Goal: Navigation & Orientation: Find specific page/section

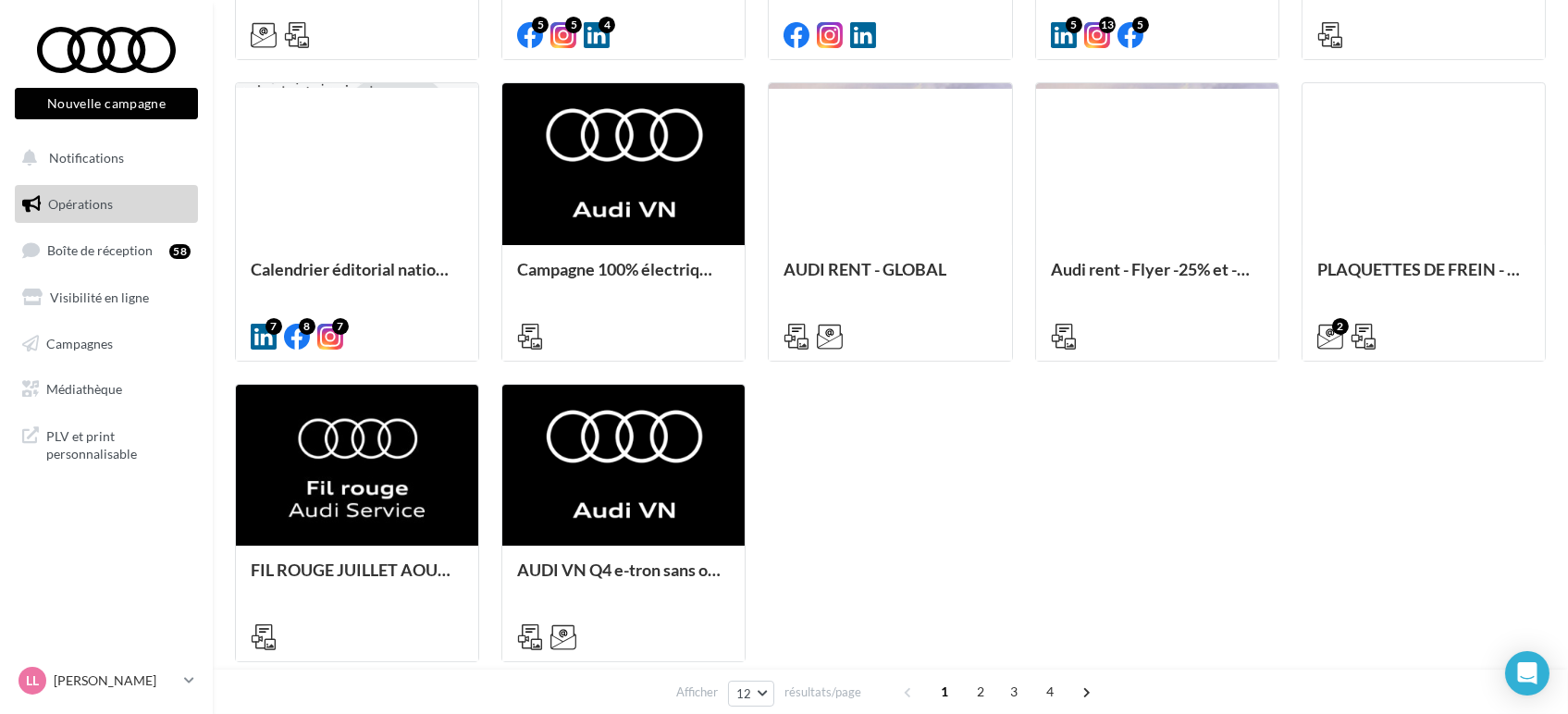
scroll to position [883, 0]
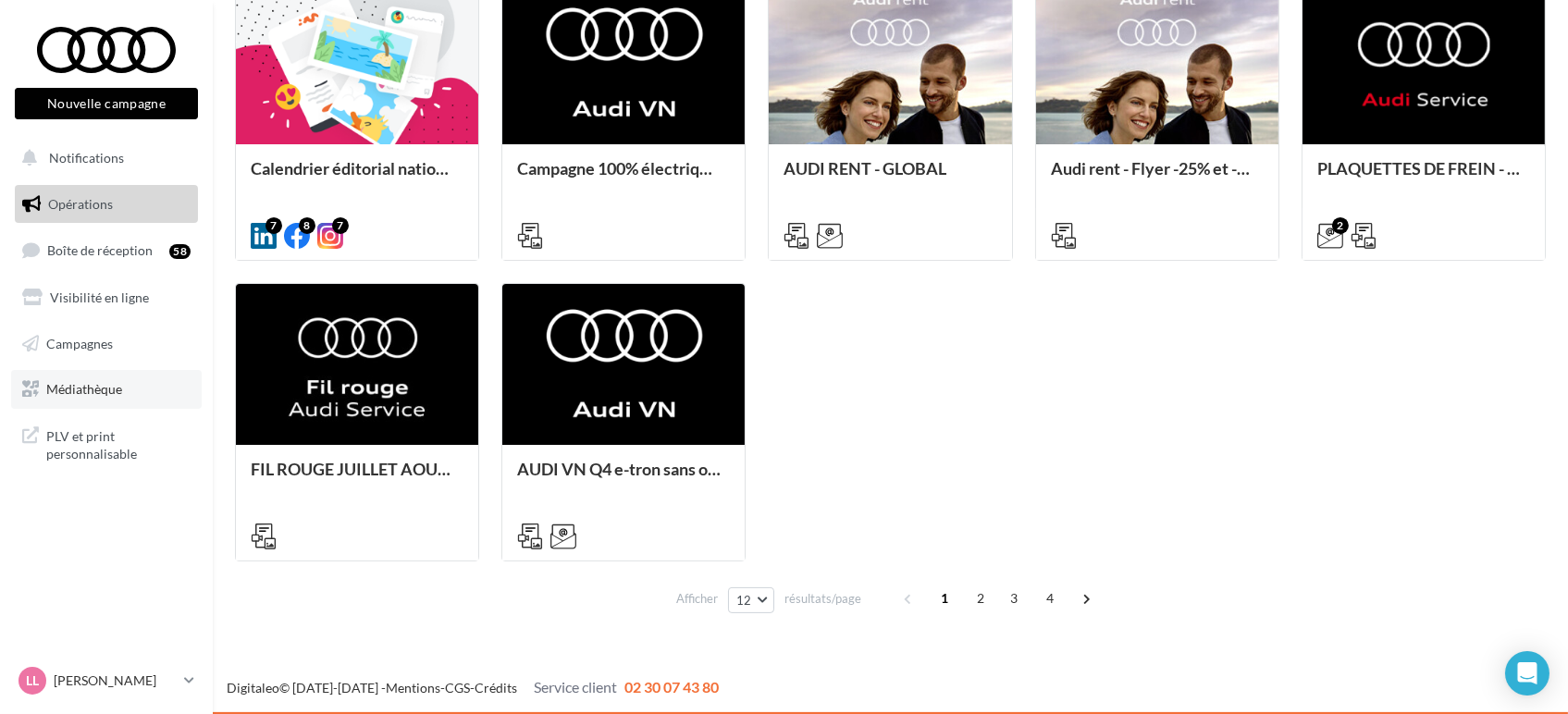
click at [58, 391] on span "Médiathèque" at bounding box center [83, 389] width 76 height 16
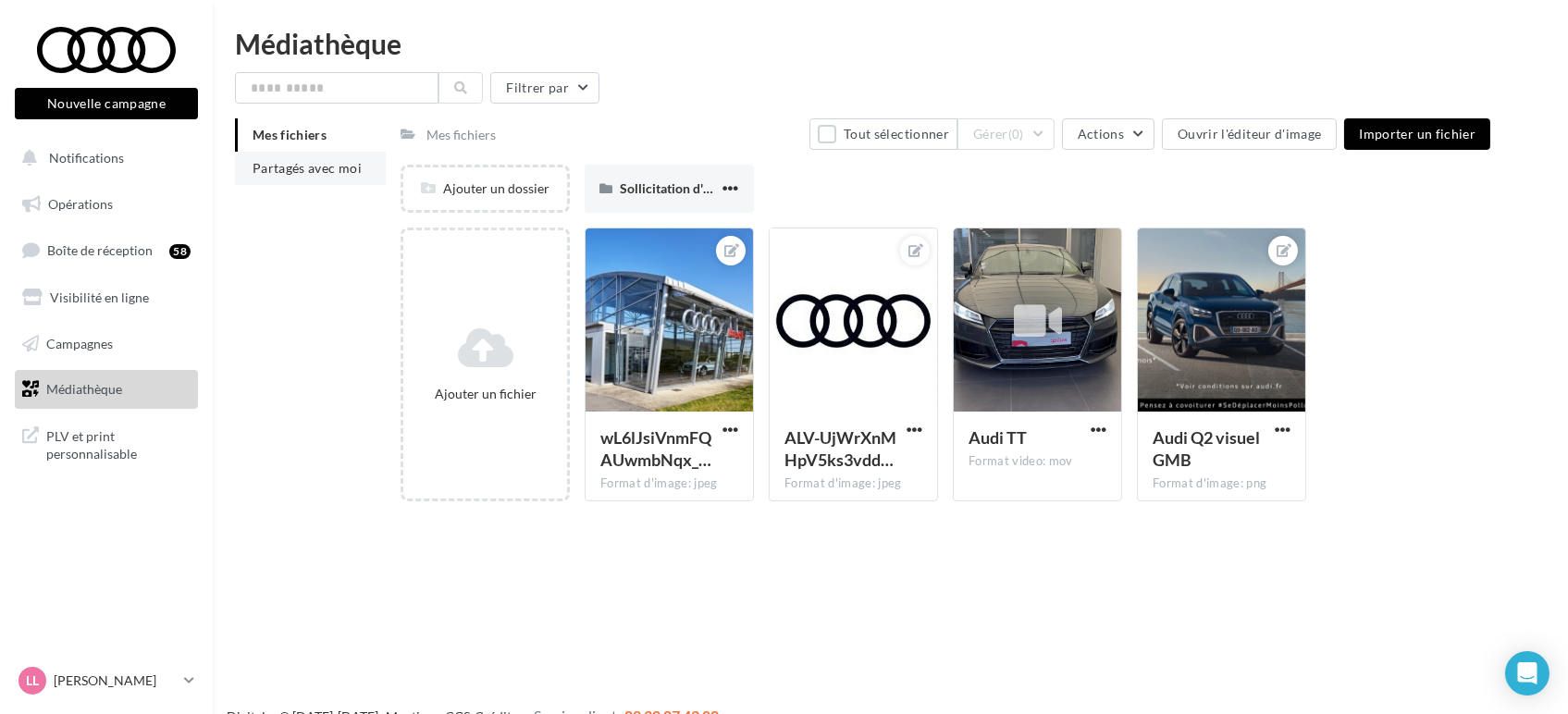
click at [322, 168] on span "Partagés avec moi" at bounding box center [306, 168] width 109 height 16
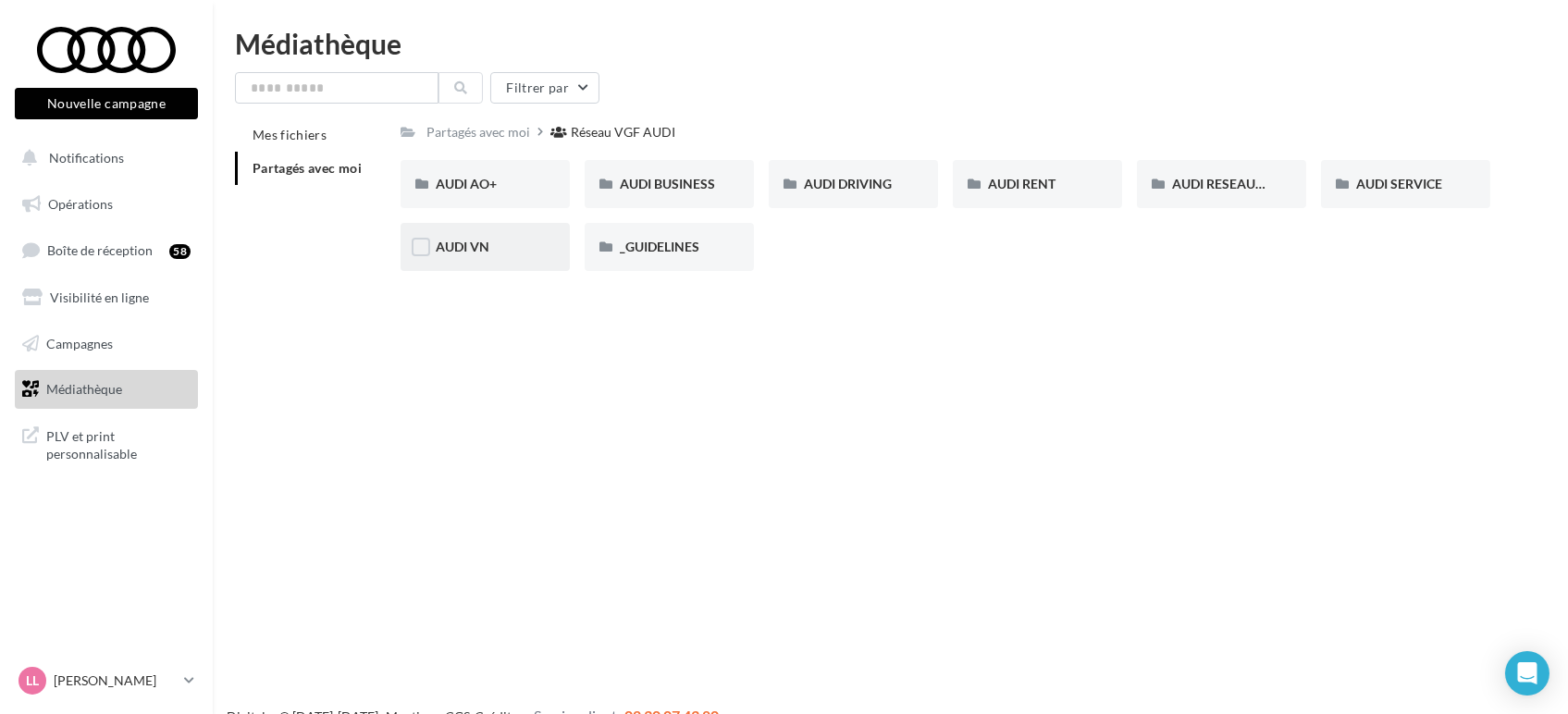
click at [509, 245] on div "AUDI VN" at bounding box center [485, 247] width 99 height 19
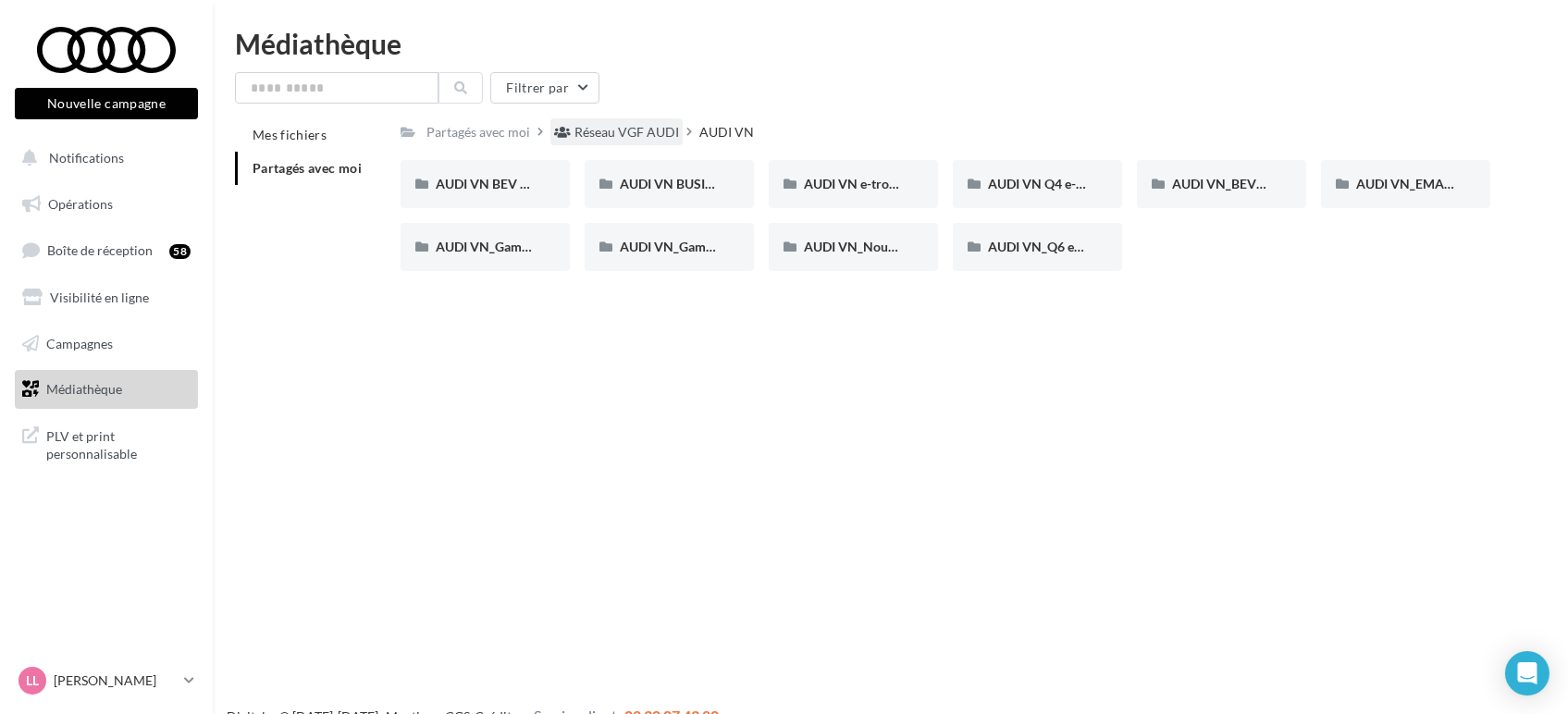
click at [610, 135] on div "Réseau VGF AUDI" at bounding box center [627, 132] width 105 height 19
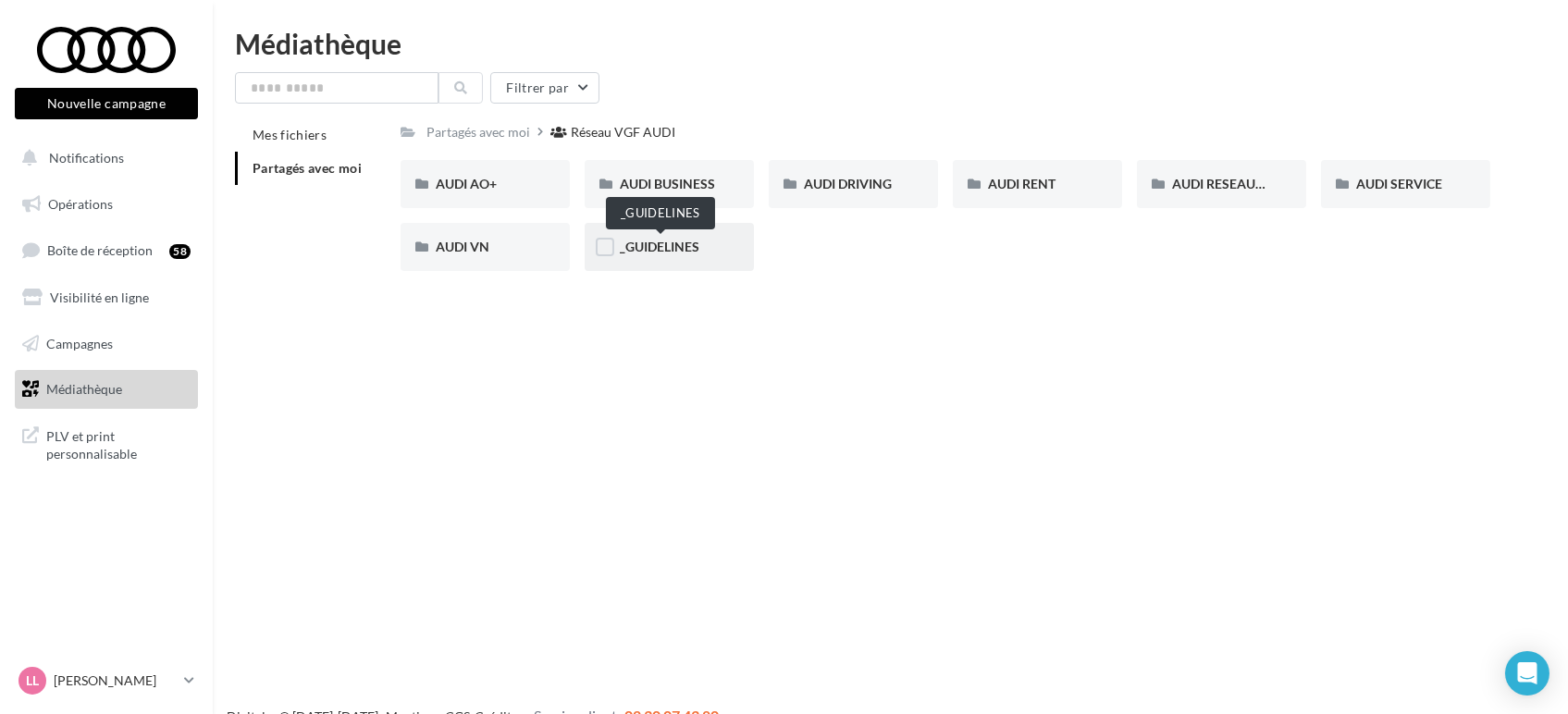
click at [687, 241] on span "_GUIDELINES" at bounding box center [659, 246] width 80 height 16
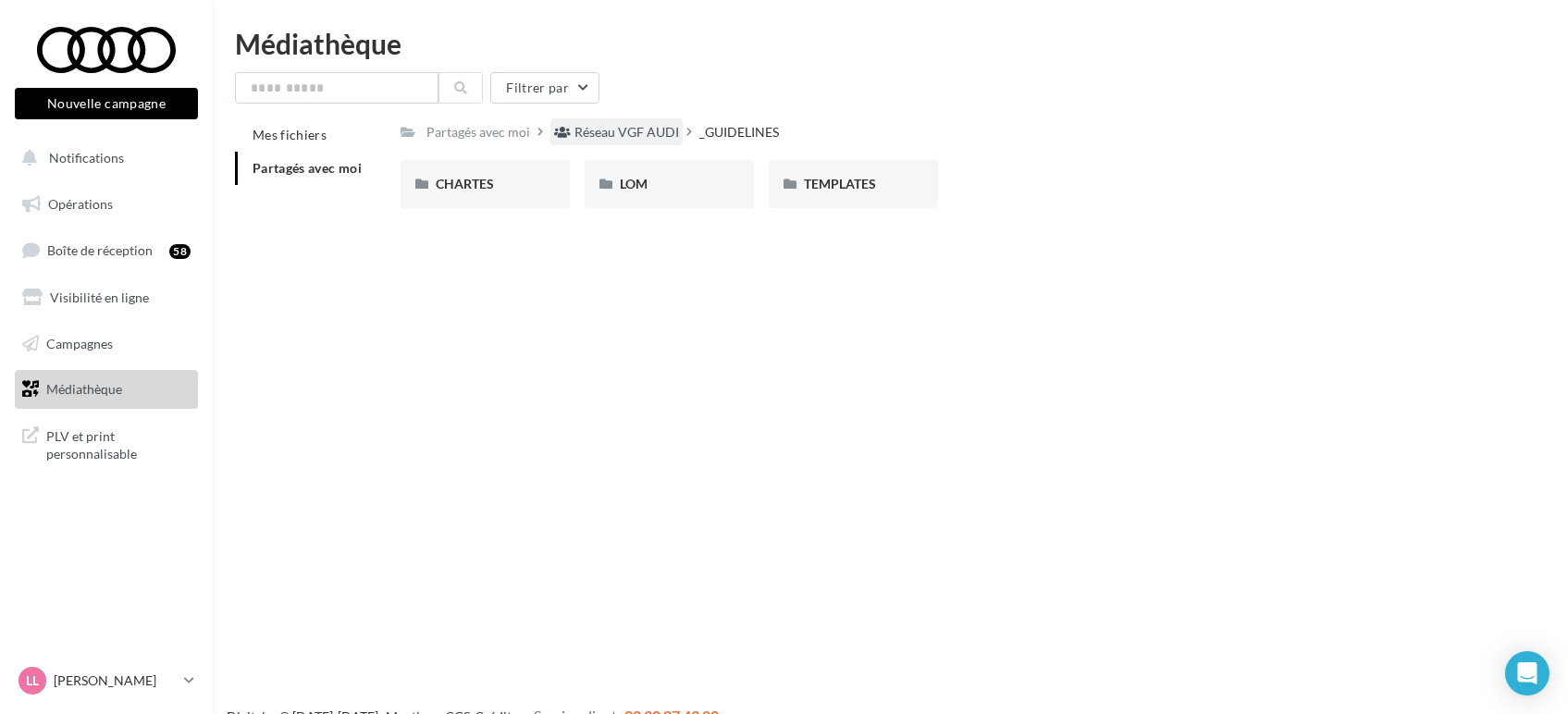
click at [665, 139] on div "Réseau VGF AUDI" at bounding box center [627, 132] width 105 height 19
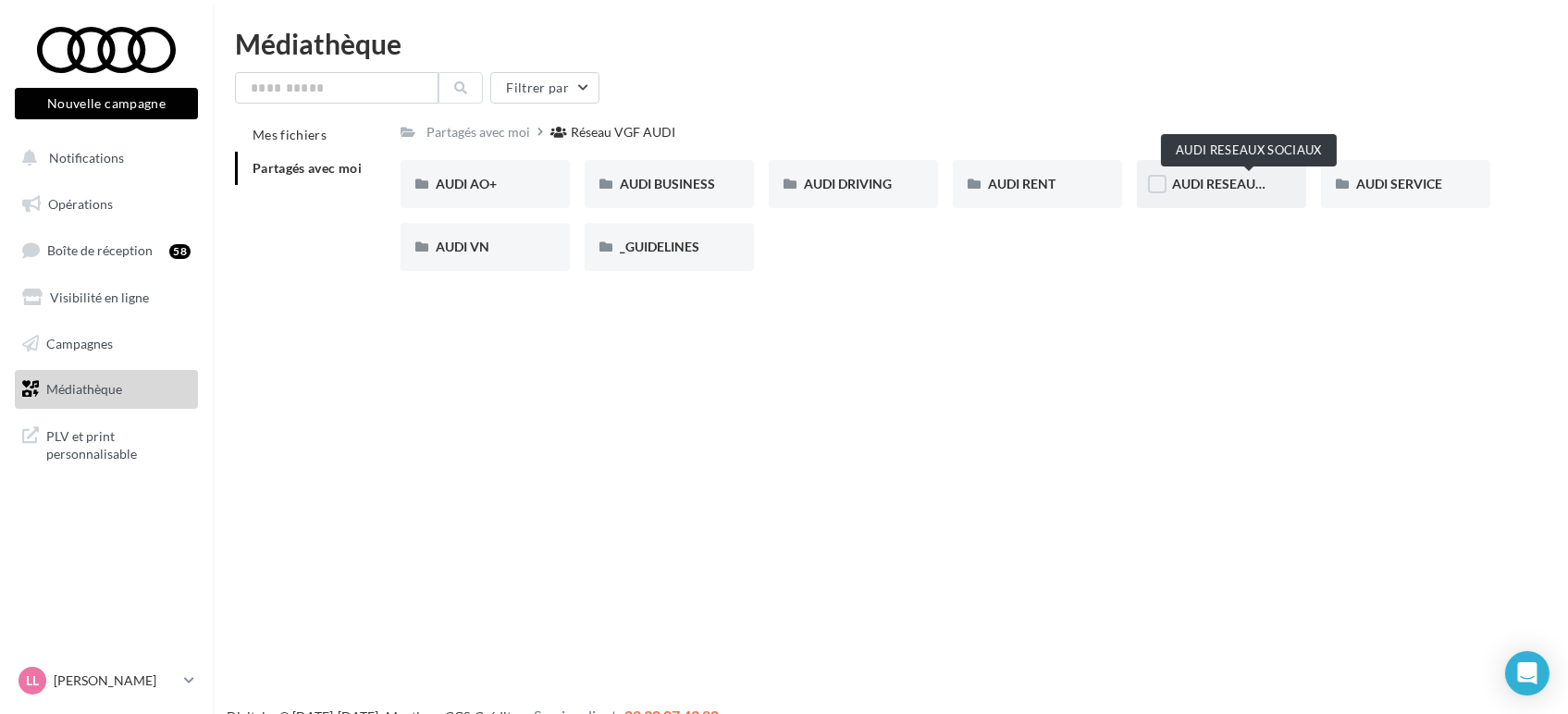
click at [1232, 179] on span "AUDI RESEAUX SOCIAUX" at bounding box center [1248, 184] width 153 height 16
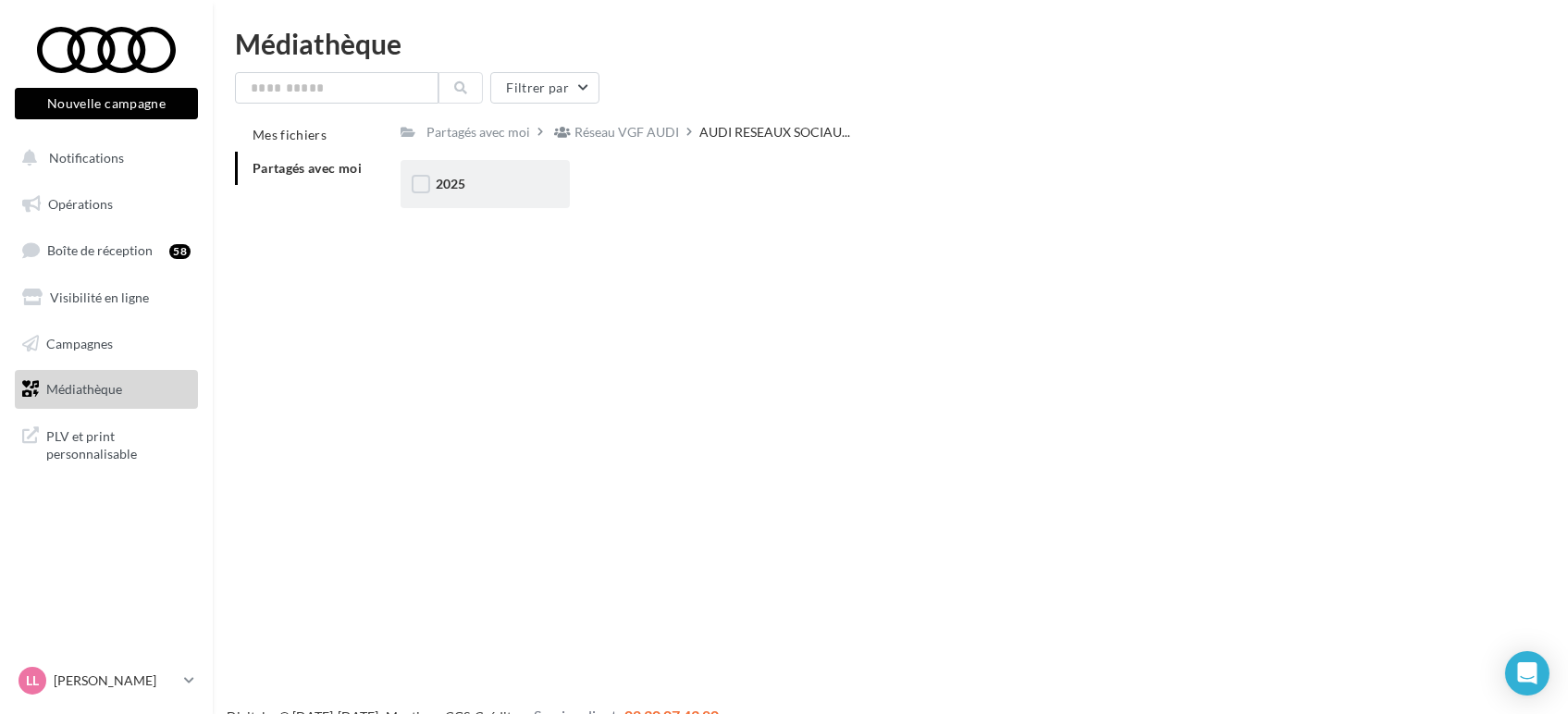
click at [479, 187] on div "2025" at bounding box center [485, 185] width 99 height 19
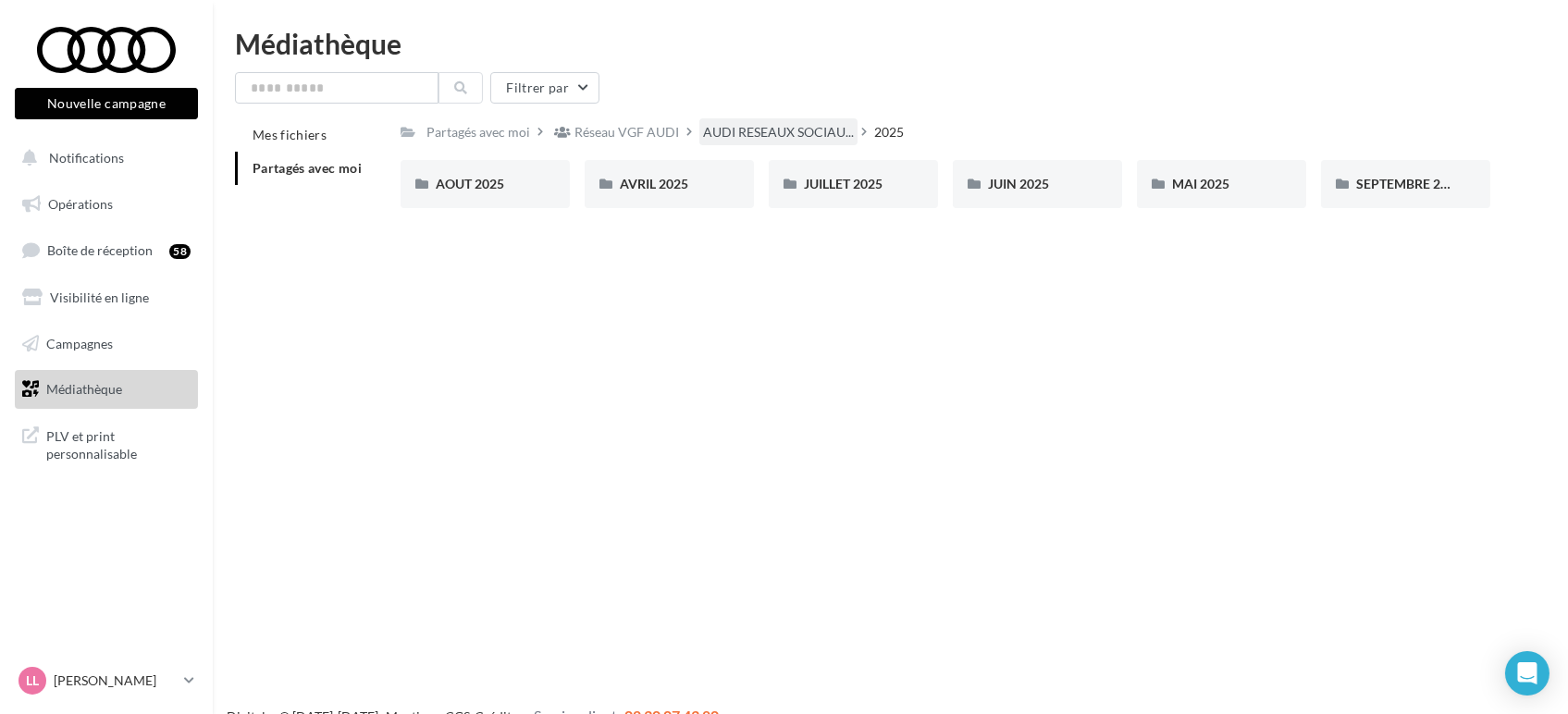
click at [699, 131] on div "AUDI RESEAUX SOCIAU..." at bounding box center [778, 131] width 158 height 27
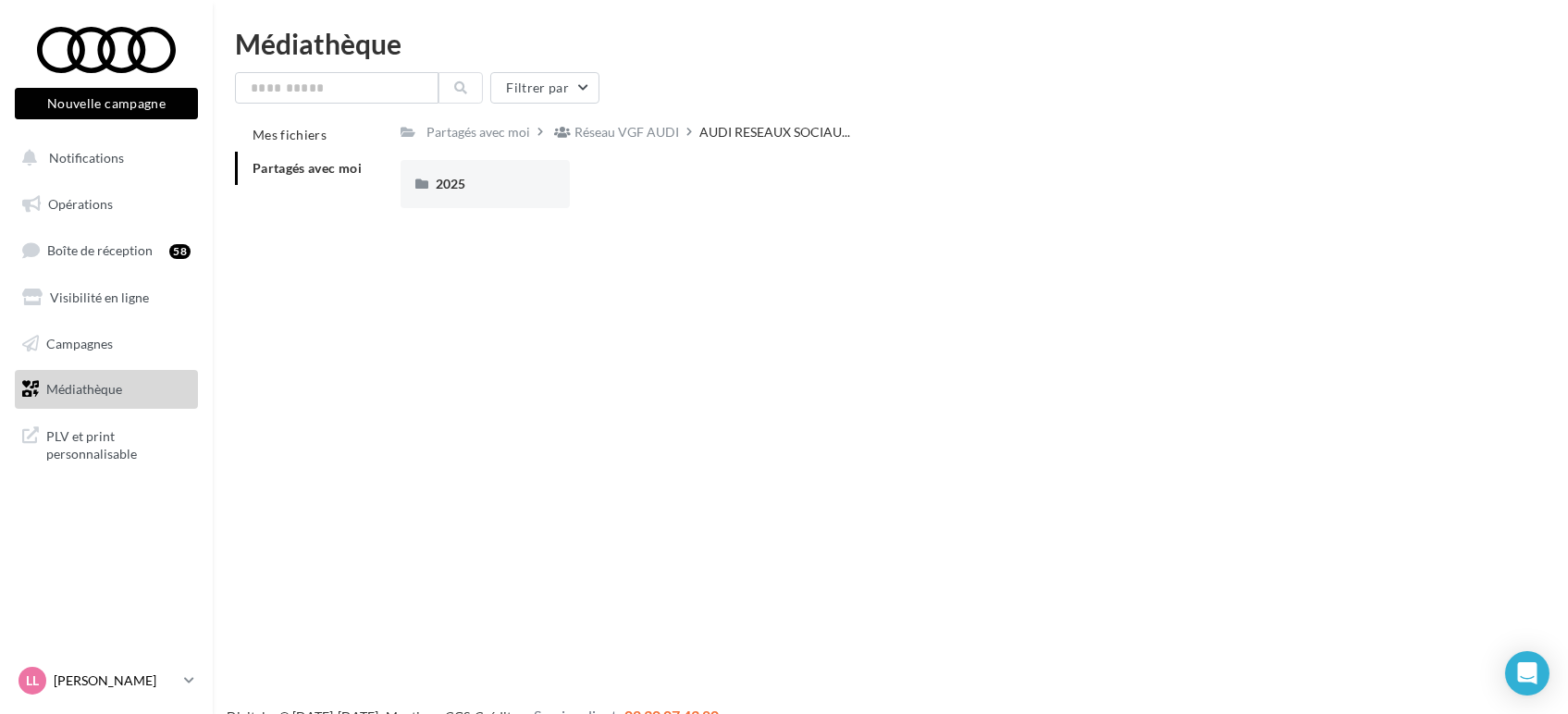
click at [170, 687] on p "[PERSON_NAME]" at bounding box center [114, 681] width 123 height 19
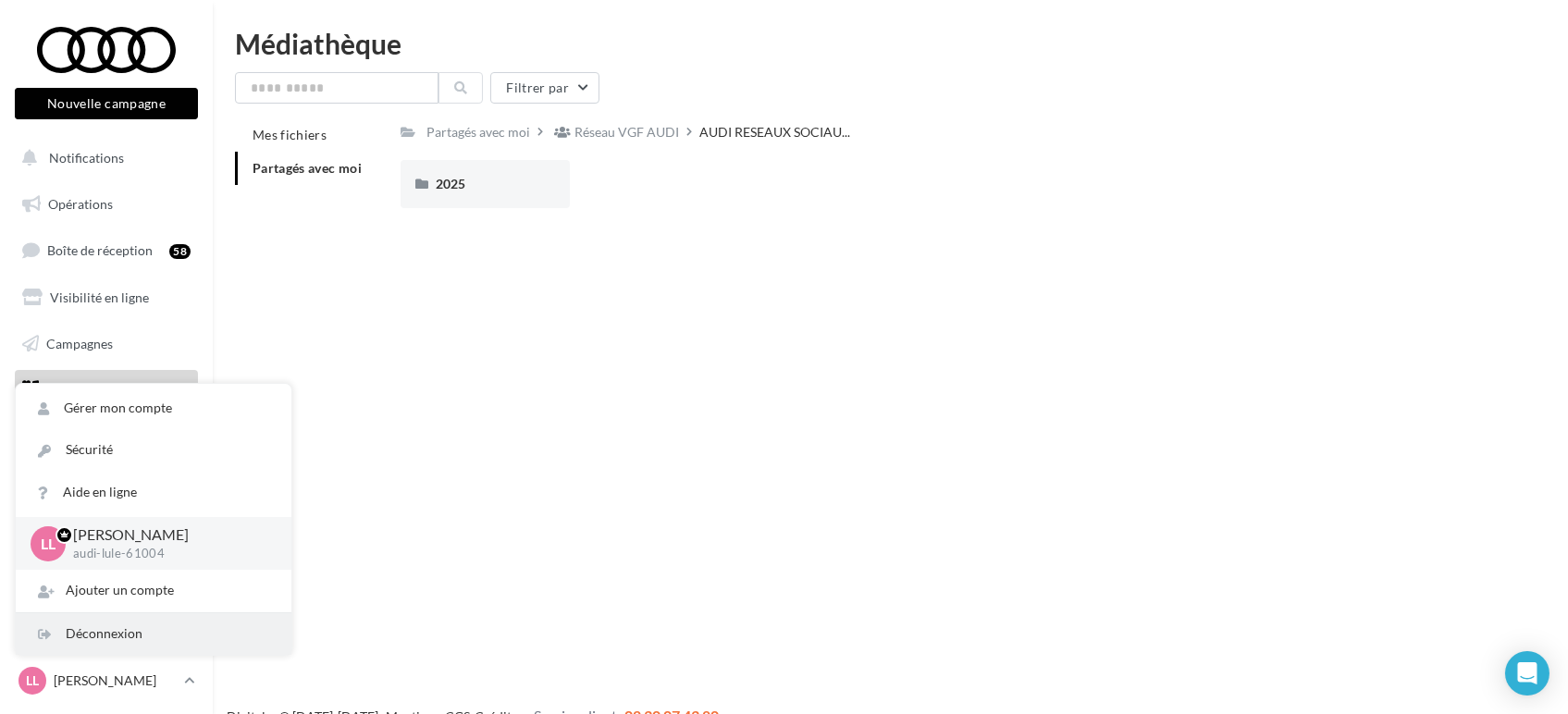
click at [89, 633] on div "Déconnexion" at bounding box center [154, 633] width 276 height 41
